Goal: Task Accomplishment & Management: Use online tool/utility

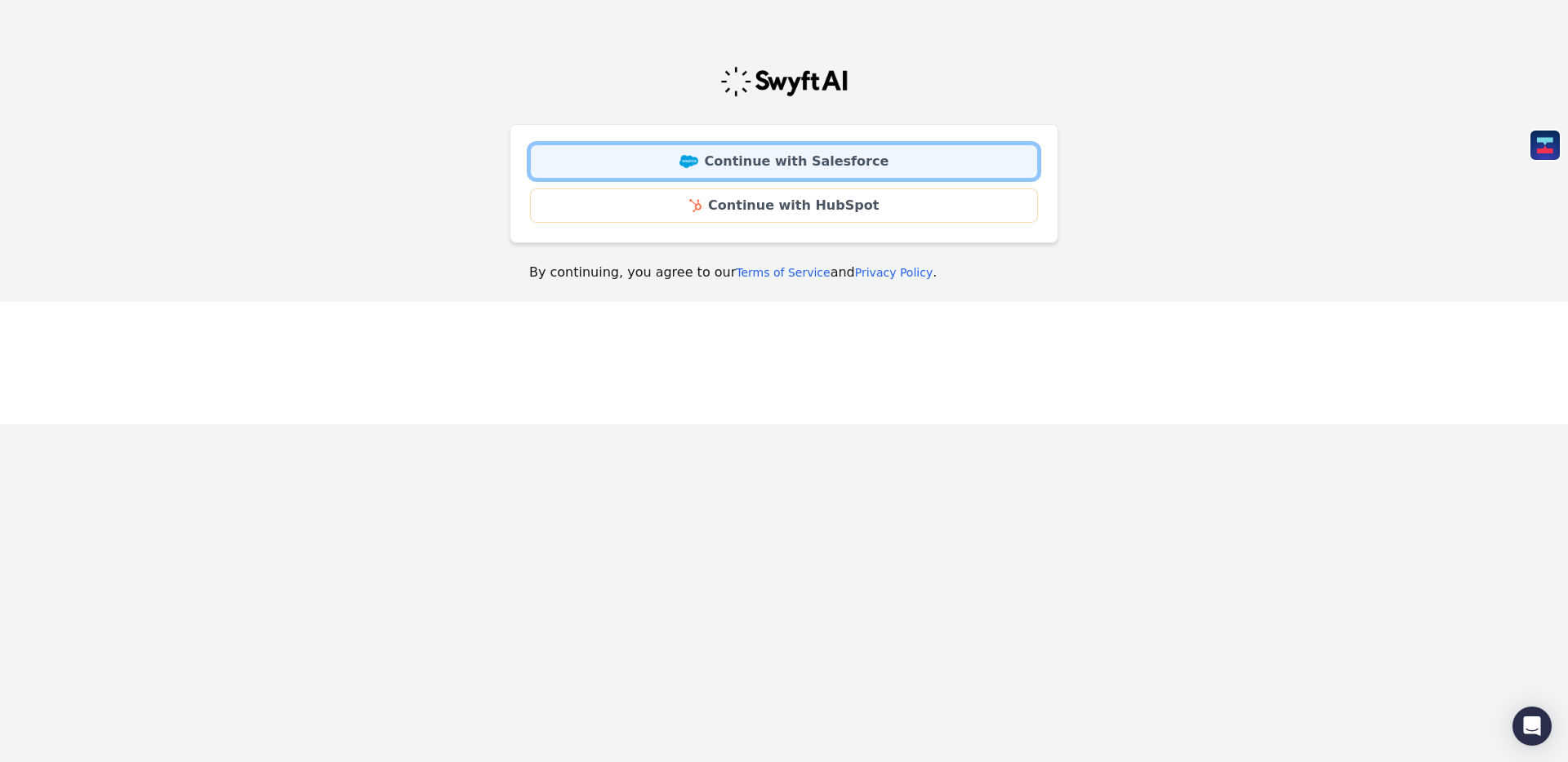
click at [766, 164] on link "Continue with Salesforce" at bounding box center [783, 161] width 508 height 35
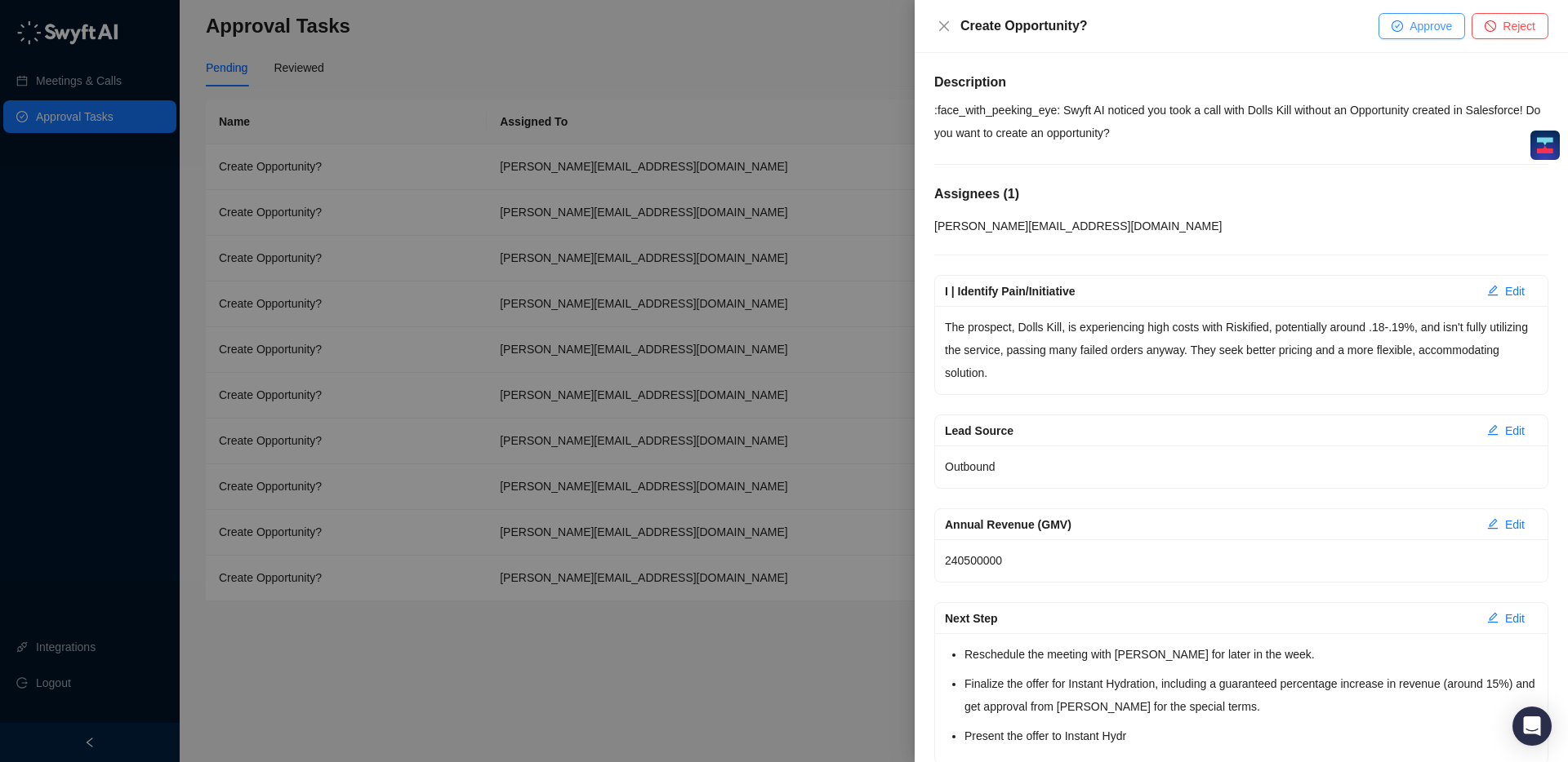
click at [1431, 23] on span "Approve" at bounding box center [1430, 26] width 43 height 18
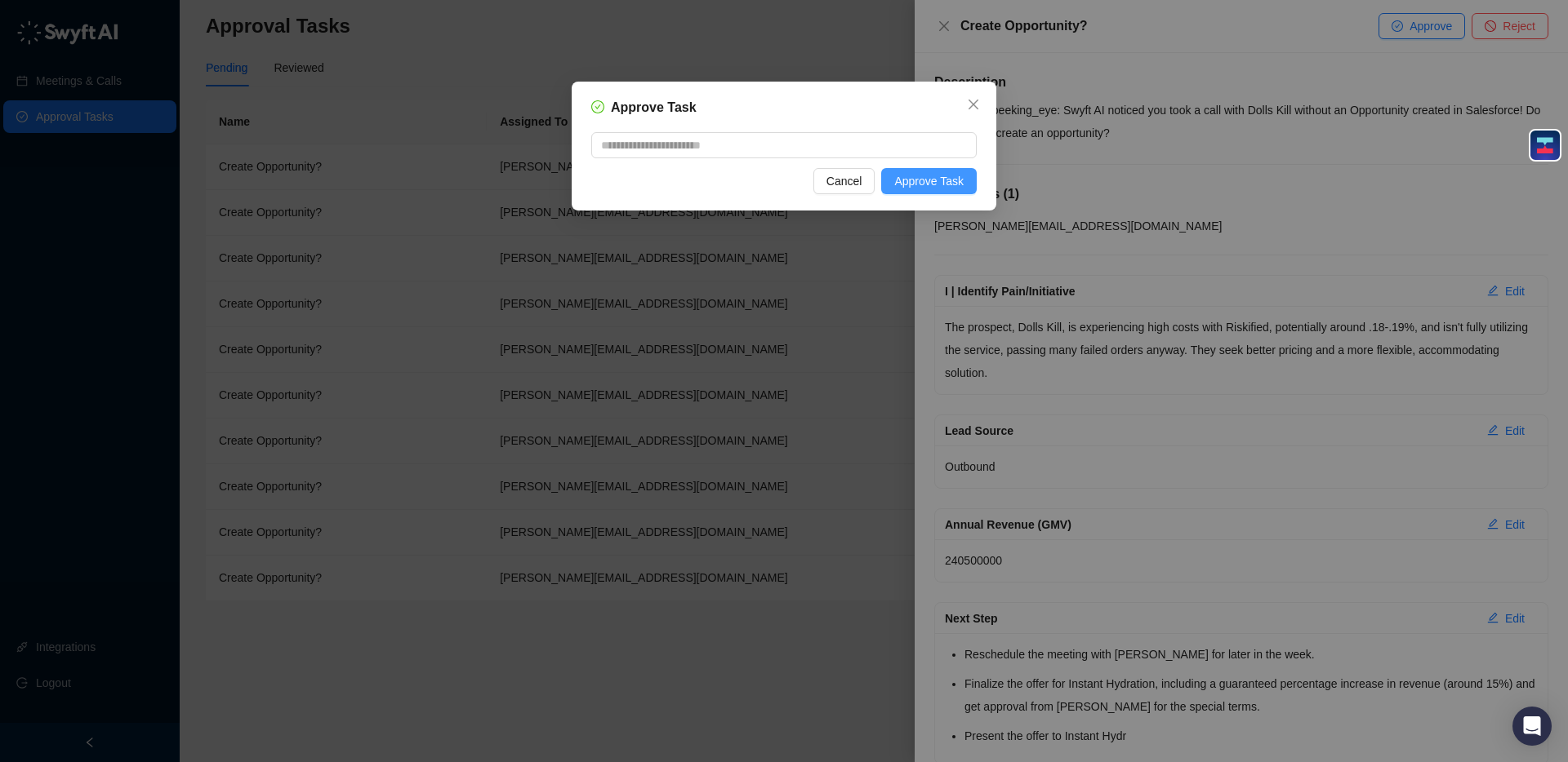
click at [931, 184] on span "Approve Task" at bounding box center [929, 181] width 69 height 18
